Goal: Transaction & Acquisition: Purchase product/service

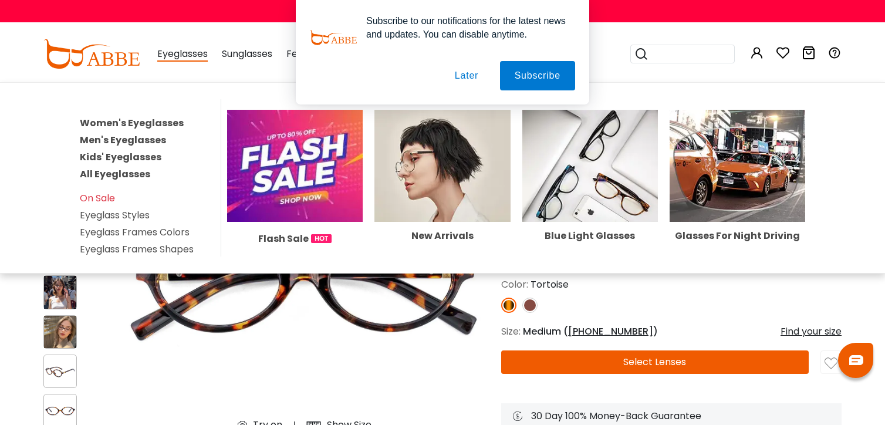
click at [153, 120] on link "Women's Eyeglasses" at bounding box center [132, 123] width 104 height 14
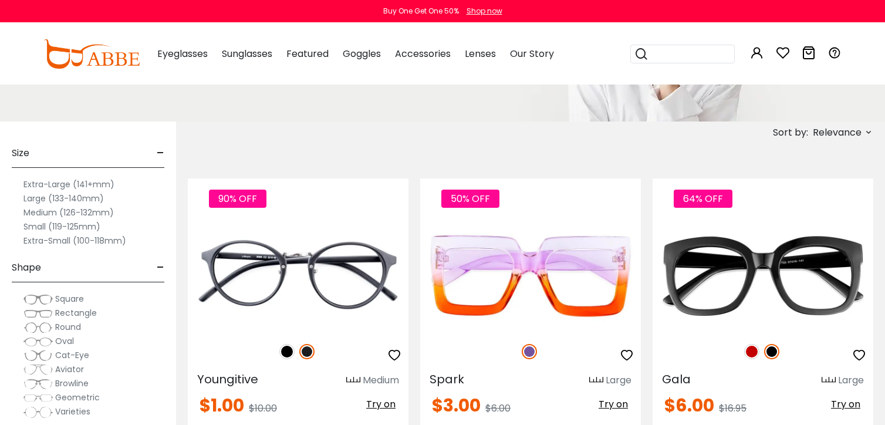
scroll to position [235, 0]
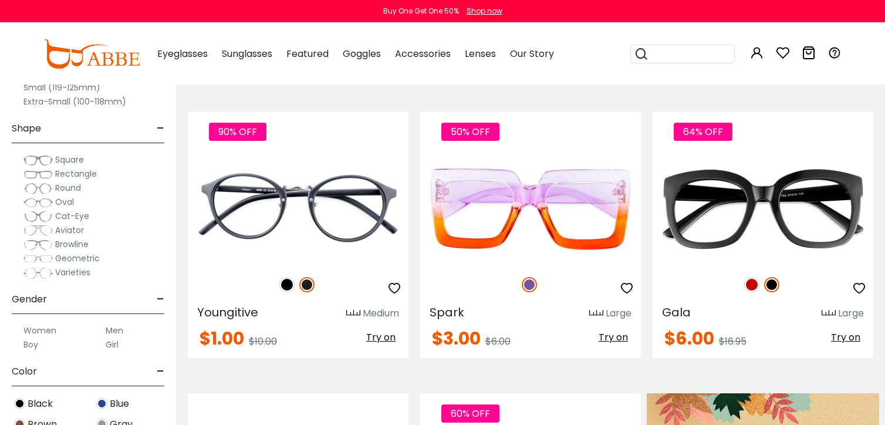
click at [67, 200] on span "Oval" at bounding box center [64, 202] width 19 height 12
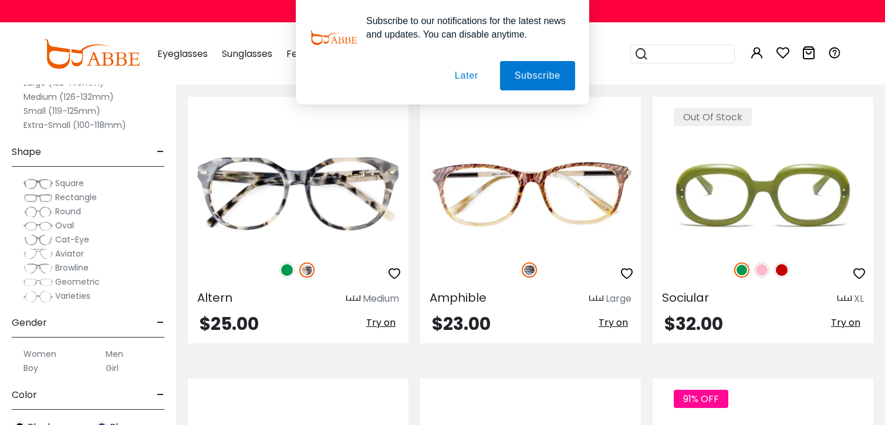
scroll to position [1409, 0]
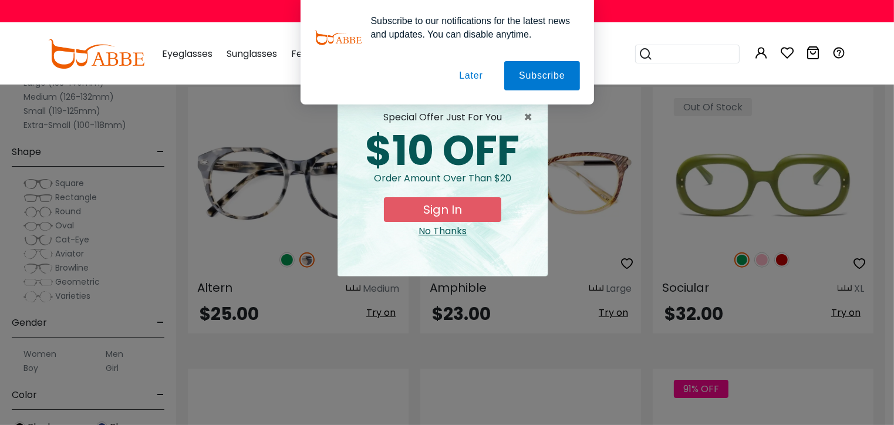
click at [0, 0] on button "Later" at bounding box center [0, 0] width 0 height 0
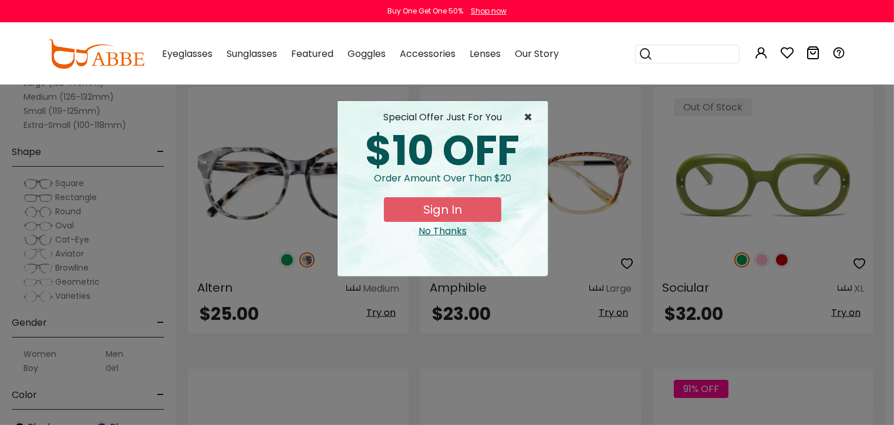
click at [528, 113] on span "×" at bounding box center [531, 117] width 15 height 14
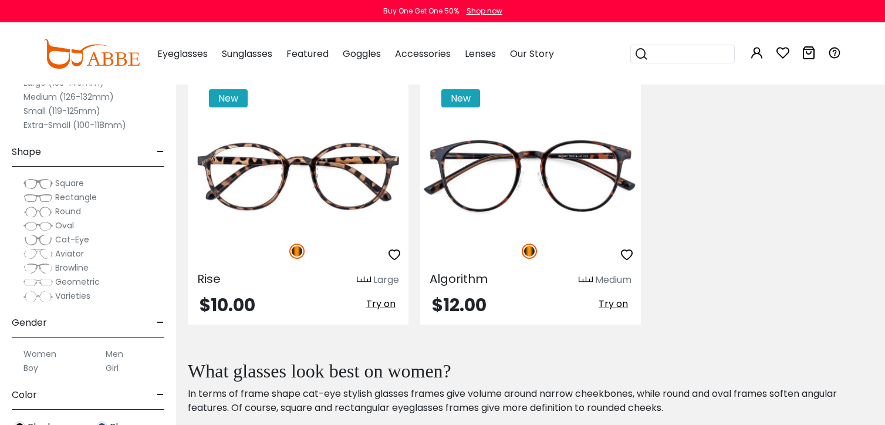
scroll to position [5401, 0]
